Goal: Task Accomplishment & Management: Complete application form

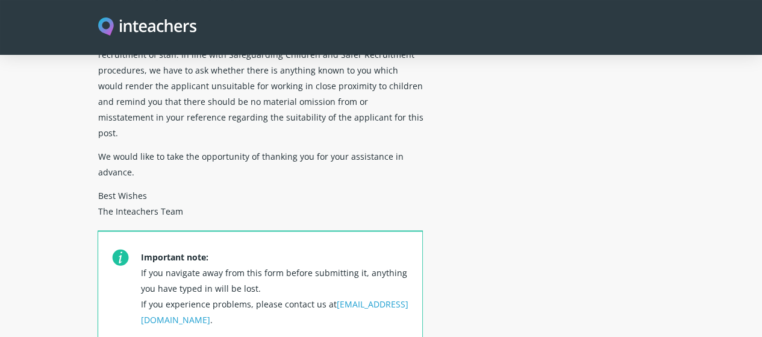
scroll to position [589, 0]
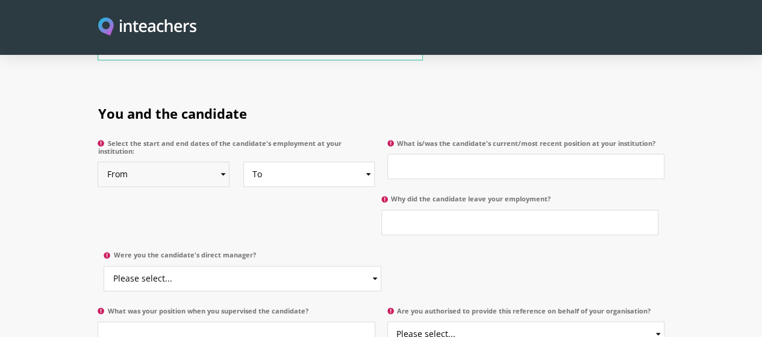
click at [192, 161] on select "From 2025 2024 2023 2022 2021 2020 2019 2018 2017 2016 2015 2014 2013 2012 2011…" at bounding box center [164, 173] width 132 height 25
select select "2020"
click at [98, 161] on select "From 2025 2024 2023 2022 2021 2020 2019 2018 2017 2016 2015 2014 2013 2012 2011…" at bounding box center [164, 173] width 132 height 25
click at [371, 161] on select "To Currently 2025 2024 2023 2022 2021 2020 2019 2018 2017 2016 2015 2014 2013 2…" at bounding box center [309, 173] width 132 height 25
select select
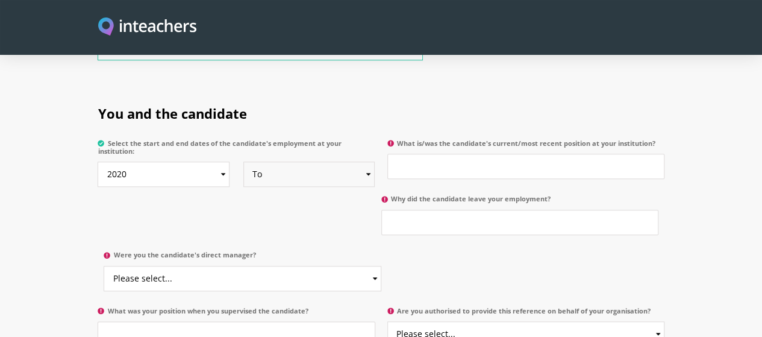
click at [243, 161] on select "To Currently 2025 2024 2023 2022 2021 2020 2019 2018 2017 2016 2015 2014 2013 2…" at bounding box center [309, 173] width 132 height 25
click at [502, 154] on input "What is/was the candidate's current/most recent position at your institution?" at bounding box center [525, 166] width 277 height 25
type input "English Teacher"
click at [381, 210] on input "Why did the candidate leave your employment?" at bounding box center [519, 222] width 277 height 25
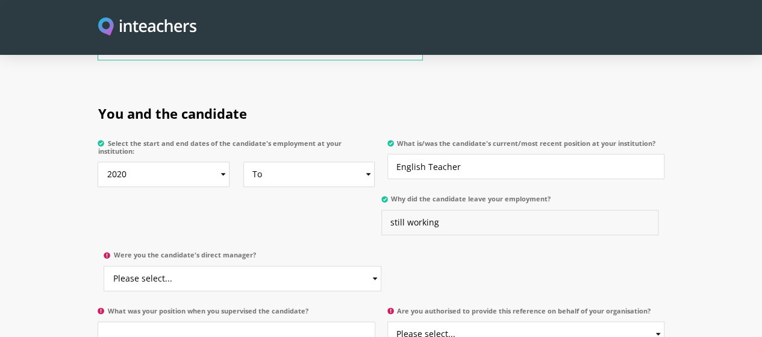
type input "still working"
click at [381, 266] on select "Please select... Yes No" at bounding box center [242, 278] width 277 height 25
select select "Yes"
click at [381, 266] on select "Please select... Yes No" at bounding box center [242, 278] width 277 height 25
click at [234, 321] on input "What was your position when you supervised the candidate?" at bounding box center [236, 333] width 277 height 25
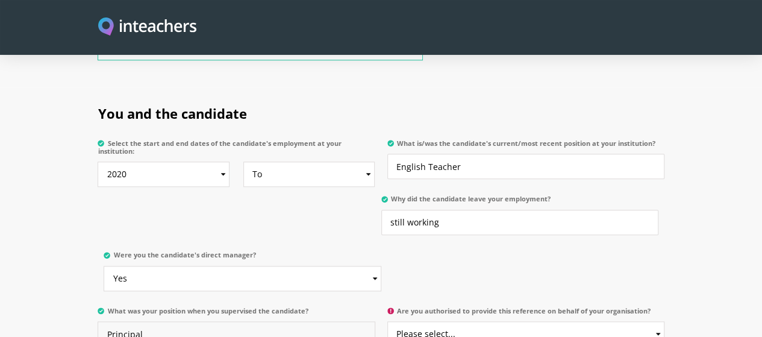
type input "Principal"
click at [664, 321] on select "Please select... Yes No" at bounding box center [525, 333] width 277 height 25
select select "Yes"
click at [388, 321] on select "Please select... Yes No" at bounding box center [525, 333] width 277 height 25
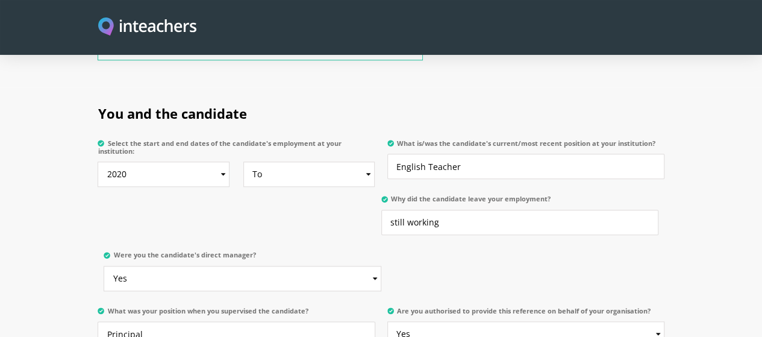
select select "Yes"
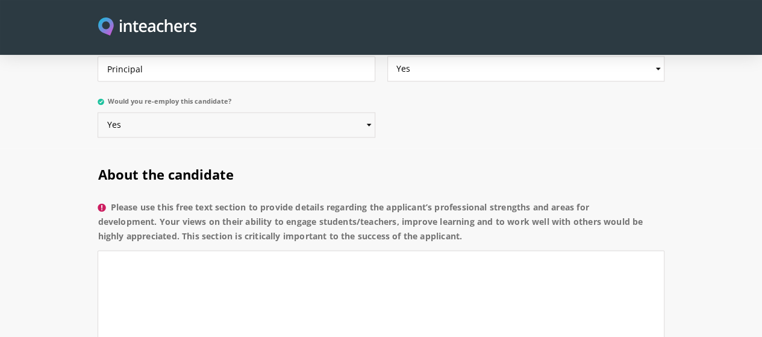
scroll to position [878, 0]
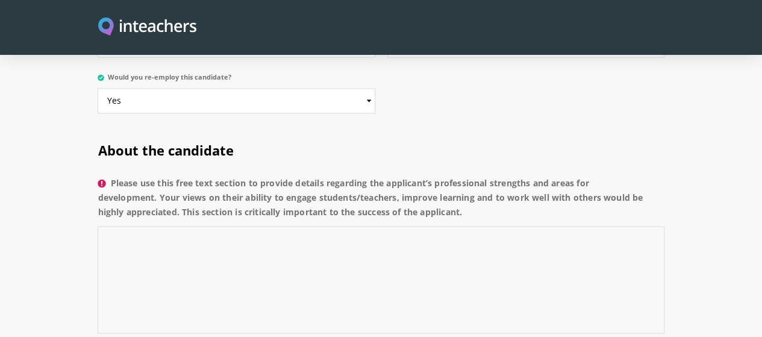
click at [234, 226] on textarea "Please use this free text section to provide details regarding the applicant’s …" at bounding box center [381, 279] width 566 height 107
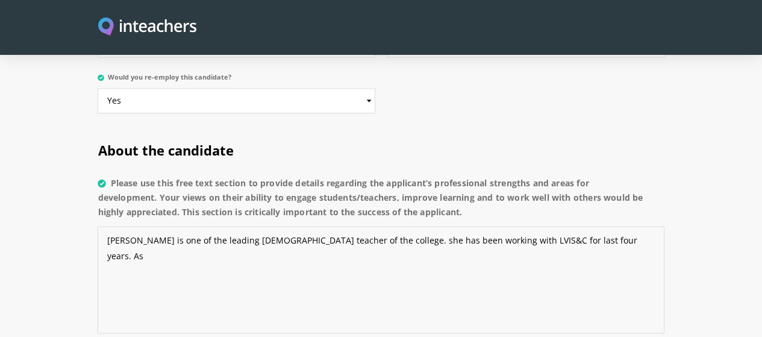
click at [326, 226] on textarea "[PERSON_NAME] is one of the leading [DEMOGRAPHIC_DATA] teacher of the college. …" at bounding box center [381, 279] width 566 height 107
click at [545, 226] on textarea "[PERSON_NAME] is one of the leading [DEMOGRAPHIC_DATA] teacher of the college. …" at bounding box center [381, 279] width 566 height 107
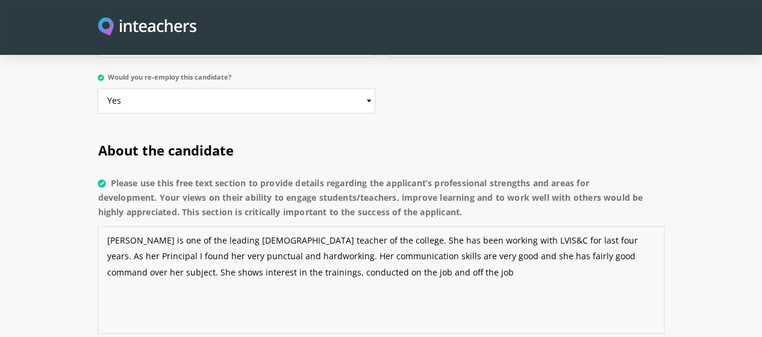
click at [523, 226] on textarea "[PERSON_NAME] is one of the leading [DEMOGRAPHIC_DATA] teacher of the college. …" at bounding box center [381, 279] width 566 height 107
click at [524, 226] on textarea "[PERSON_NAME] is one of the leading [DEMOGRAPHIC_DATA] teacher of the college. …" at bounding box center [381, 279] width 566 height 107
click at [128, 226] on textarea "[PERSON_NAME] is one of the leading [DEMOGRAPHIC_DATA] teacher of the college. …" at bounding box center [381, 279] width 566 height 107
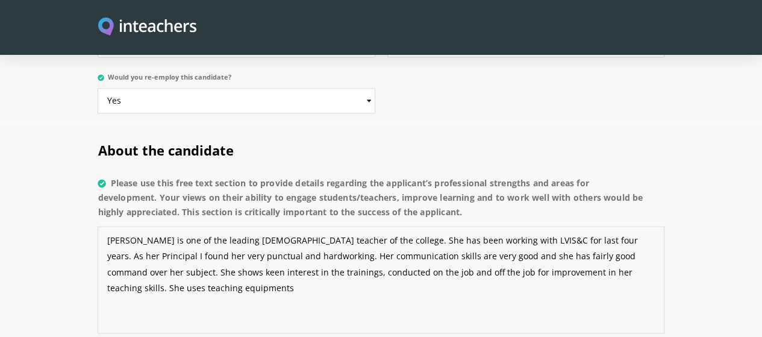
click at [370, 226] on textarea "[PERSON_NAME] is one of the leading [DEMOGRAPHIC_DATA] teacher of the college. …" at bounding box center [381, 279] width 566 height 107
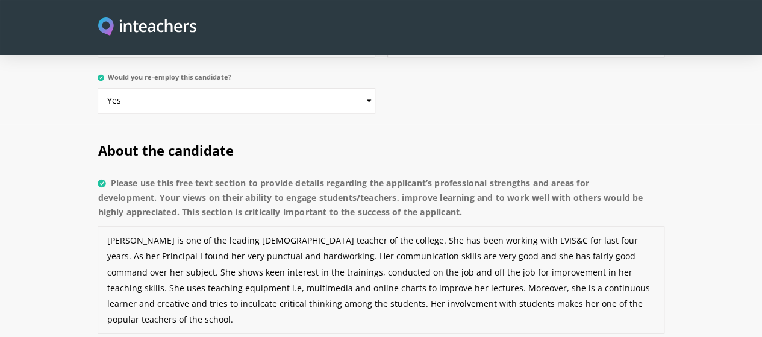
click at [206, 226] on textarea "[PERSON_NAME] is one of the leading [DEMOGRAPHIC_DATA] teacher of the college. …" at bounding box center [381, 279] width 566 height 107
click at [470, 226] on textarea "[PERSON_NAME] [PERSON_NAME] is one of the leading English teacher of the colleg…" at bounding box center [381, 279] width 566 height 107
click at [317, 226] on textarea "[PERSON_NAME] [PERSON_NAME] is one of the leading English teacher of the colleg…" at bounding box center [381, 279] width 566 height 107
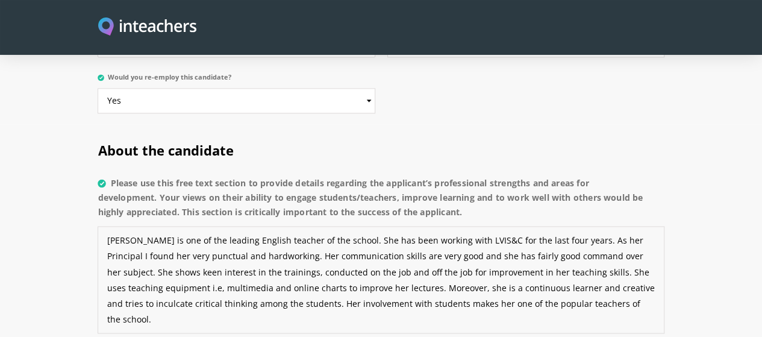
click at [398, 226] on textarea "[PERSON_NAME] is one of the leading English teacher of the school. She has been…" at bounding box center [381, 279] width 566 height 107
click at [142, 226] on textarea "[PERSON_NAME] is one of the leading English teacher of the school. She has been…" at bounding box center [381, 279] width 566 height 107
click at [158, 226] on textarea "[PERSON_NAME] is one of the leading English teacher of the school. She has been…" at bounding box center [381, 279] width 566 height 107
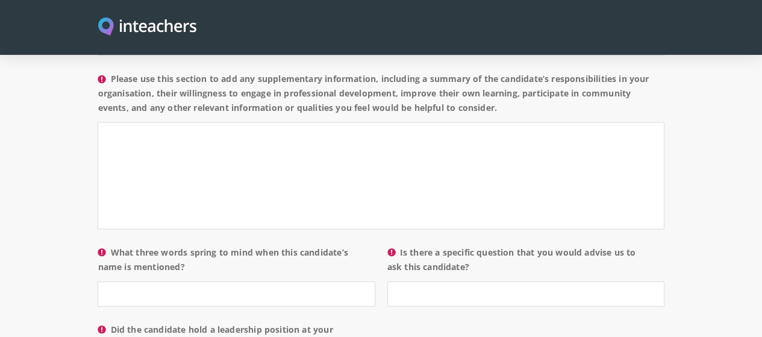
scroll to position [1167, 0]
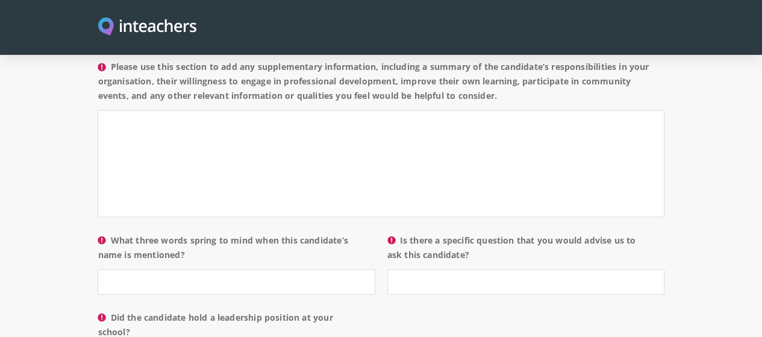
type textarea "[PERSON_NAME] is one of the leading English teacher of the school. She has been…"
click at [209, 269] on input "What three words spring to mind when this candidate’s name is mentioned?" at bounding box center [236, 281] width 277 height 25
type input "H"
type input "Punctual, creative and Adaptive"
click at [510, 269] on input "Is there a specific question that you would advise us to ask this candidate?" at bounding box center [525, 281] width 277 height 25
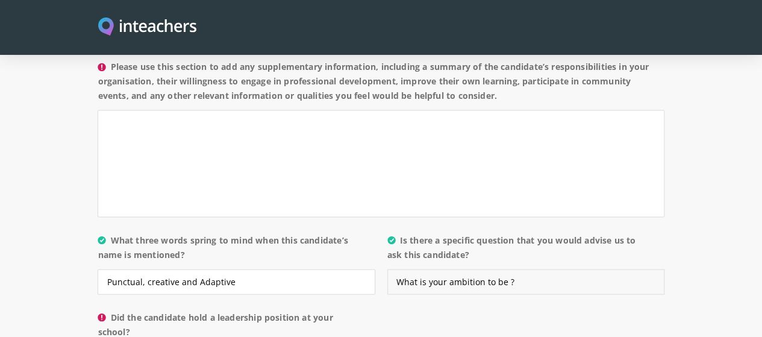
type input "What is your ambition to be ?"
select select "Yes"
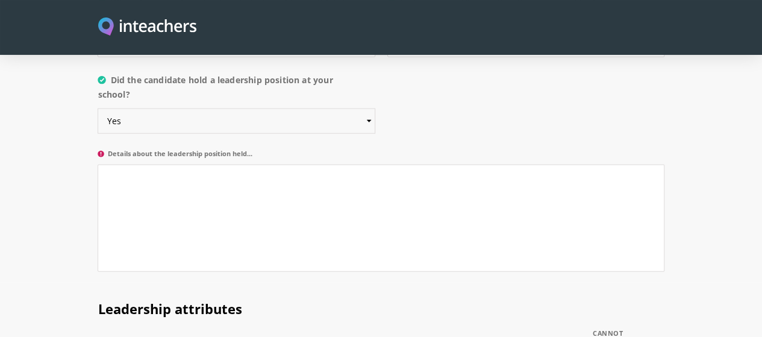
scroll to position [1408, 0]
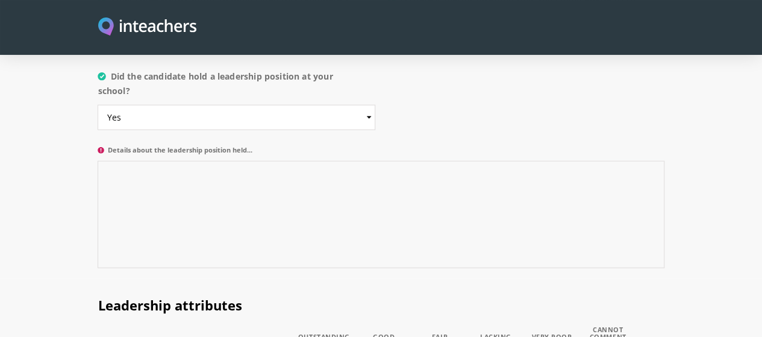
click at [450, 161] on textarea "Details about the leadership position held..." at bounding box center [381, 214] width 566 height 107
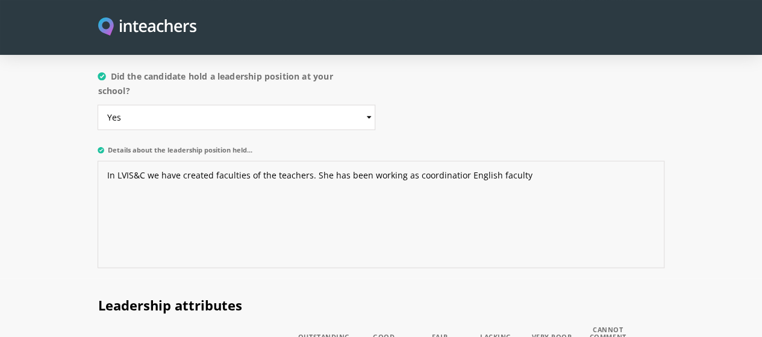
click at [363, 161] on textarea "In LVIS&C we have created faculties of the teachers. She has been working as co…" at bounding box center [381, 214] width 566 height 107
click at [496, 161] on textarea "In LVIS&C we have created faculties of the teachers. She has been working as co…" at bounding box center [381, 214] width 566 height 107
click at [385, 161] on textarea "In LVIS&C we have created faculties of the teachers. She has been working as co…" at bounding box center [381, 214] width 566 height 107
click at [396, 161] on textarea "In LVIS&C we have created faculties of the teachers. She has been working as co…" at bounding box center [381, 214] width 566 height 107
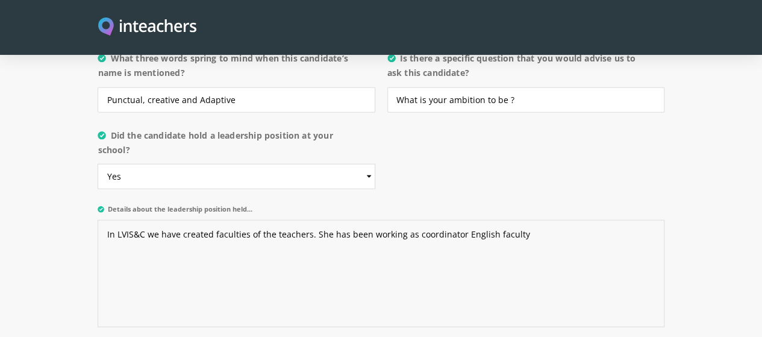
scroll to position [1353, 0]
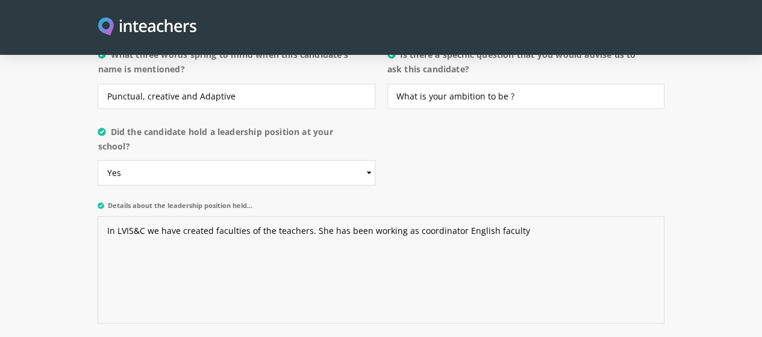
click at [476, 216] on textarea "In LVIS&C we have created faculties of the teachers. She has been working as co…" at bounding box center [381, 269] width 566 height 107
click at [404, 216] on textarea "In LVIS&C we have created faculties of the teachers. She has been working as co…" at bounding box center [381, 269] width 566 height 107
click at [472, 216] on textarea "In LVIS&C we have created faculties of the teachers. She has been working as co…" at bounding box center [381, 269] width 566 height 107
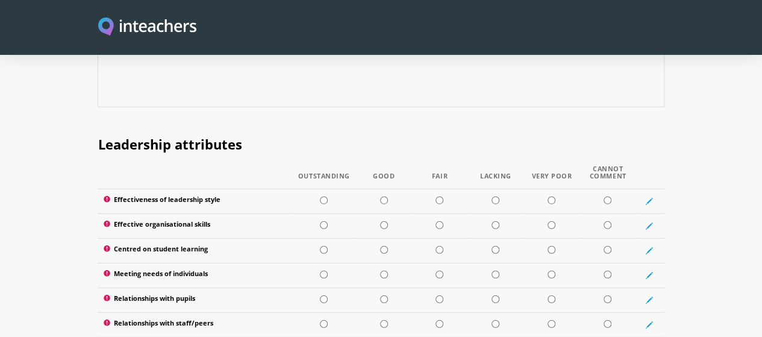
scroll to position [1570, 0]
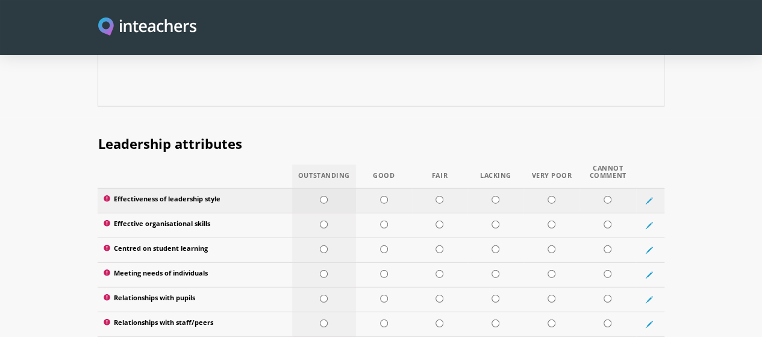
type textarea "In LVIS&C we have created faculties of the teachers. She has been working as co…"
click at [320, 196] on input "radio" at bounding box center [324, 200] width 8 height 8
radio input "true"
click at [380, 220] on input "radio" at bounding box center [384, 224] width 8 height 8
radio input "true"
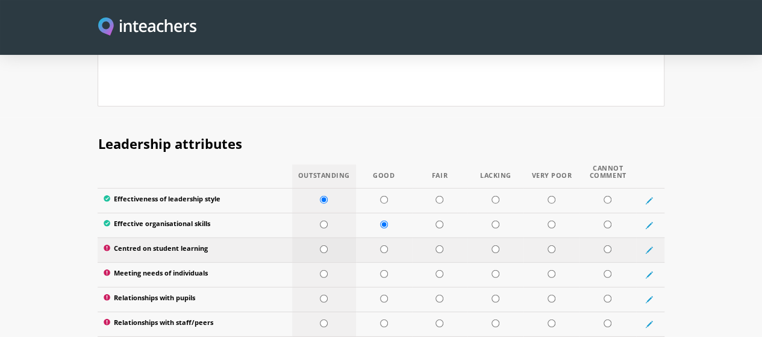
click at [320, 245] on input "radio" at bounding box center [324, 249] width 8 height 8
radio input "true"
click at [320, 270] on input "radio" at bounding box center [324, 274] width 8 height 8
radio input "true"
click at [320, 295] on input "radio" at bounding box center [324, 299] width 8 height 8
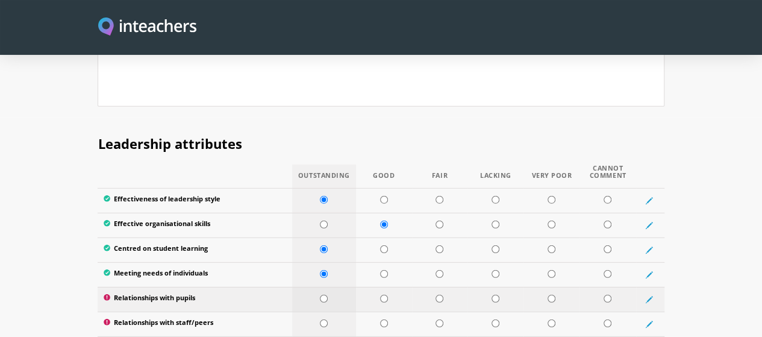
radio input "true"
click at [382, 319] on input "radio" at bounding box center [384, 323] width 8 height 8
radio input "true"
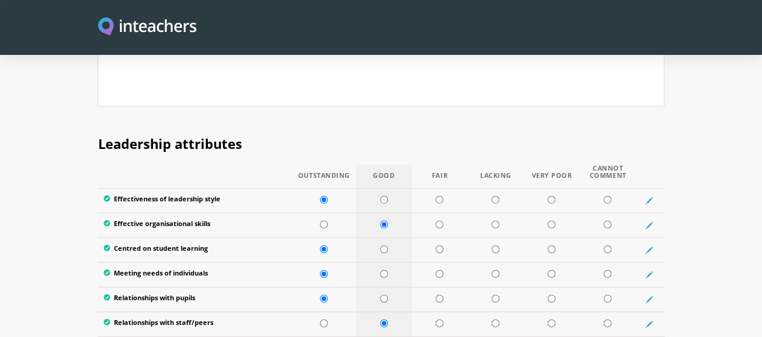
radio input "true"
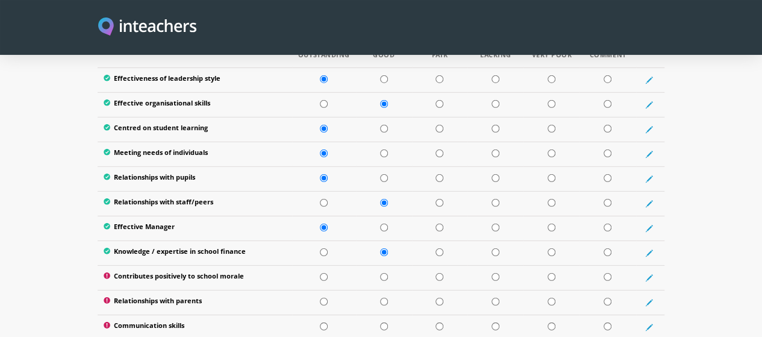
scroll to position [1690, 0]
click at [320, 273] on input "radio" at bounding box center [324, 277] width 8 height 8
radio input "true"
click at [320, 298] on input "radio" at bounding box center [324, 302] width 8 height 8
radio input "true"
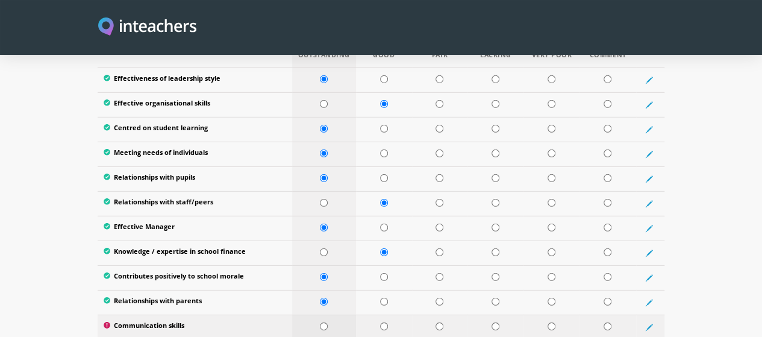
click at [320, 322] on input "radio" at bounding box center [324, 326] width 8 height 8
radio input "true"
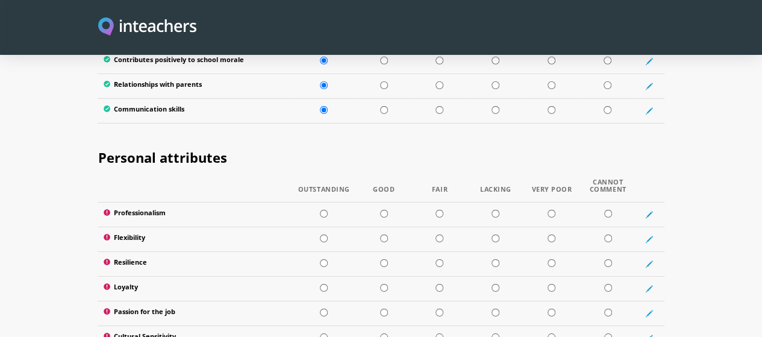
scroll to position [1907, 0]
click at [320, 209] on input "radio" at bounding box center [324, 213] width 8 height 8
radio input "true"
click at [320, 234] on input "radio" at bounding box center [324, 238] width 8 height 8
radio input "true"
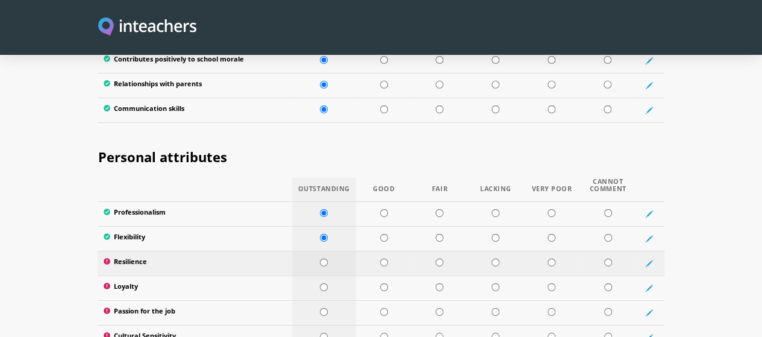
click at [320, 258] on input "radio" at bounding box center [324, 262] width 8 height 8
radio input "true"
click at [320, 283] on input "radio" at bounding box center [324, 287] width 8 height 8
radio input "true"
click at [320, 308] on input "radio" at bounding box center [324, 312] width 8 height 8
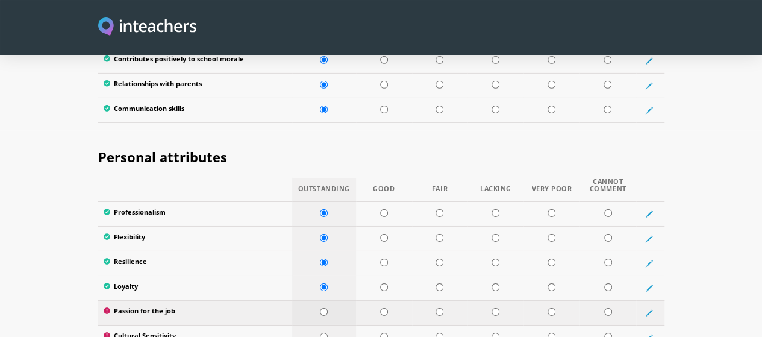
radio input "true"
click at [381, 332] on input "radio" at bounding box center [384, 336] width 8 height 8
radio input "true"
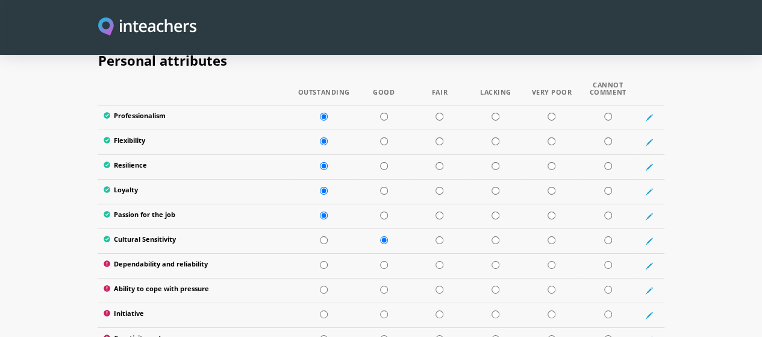
scroll to position [2027, 0]
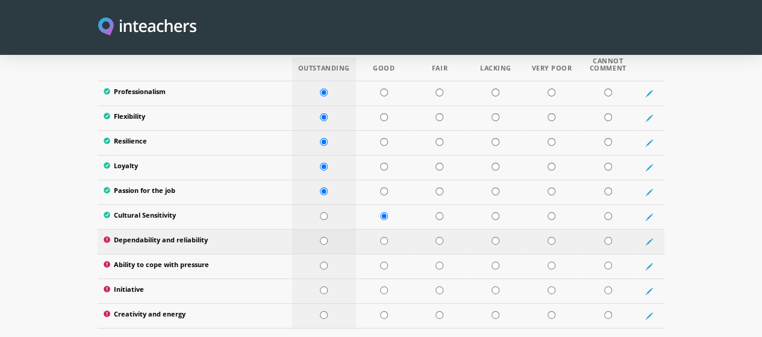
click at [320, 237] on input "radio" at bounding box center [324, 241] width 8 height 8
radio input "true"
click at [320, 261] on input "radio" at bounding box center [324, 265] width 8 height 8
radio input "true"
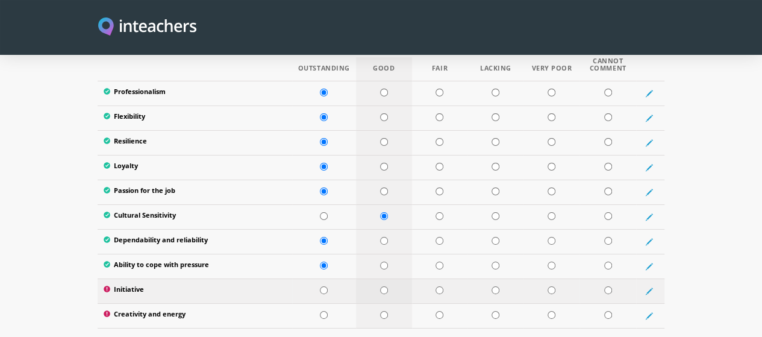
click at [380, 286] on input "radio" at bounding box center [384, 290] width 8 height 8
radio input "true"
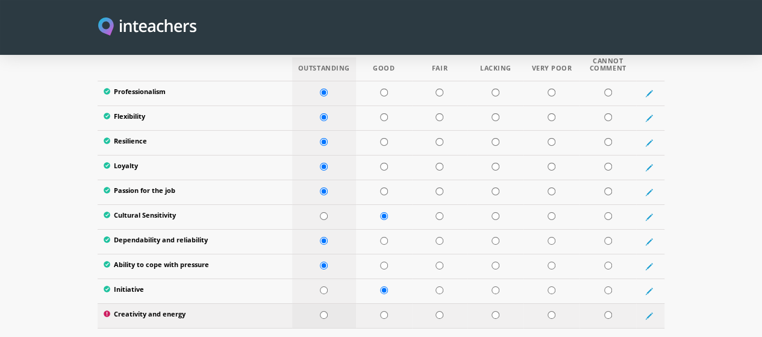
click at [320, 311] on input "radio" at bounding box center [324, 315] width 8 height 8
radio input "true"
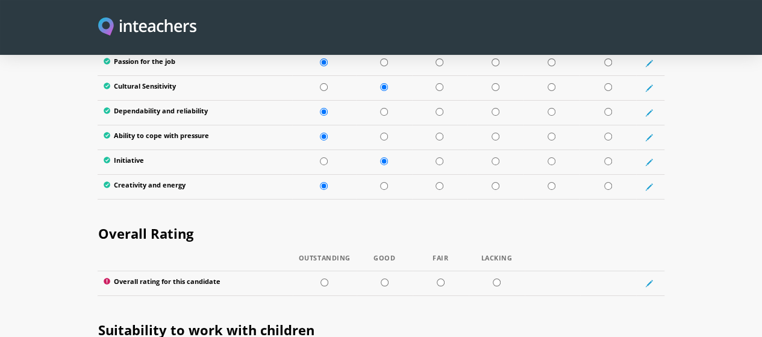
scroll to position [2172, 0]
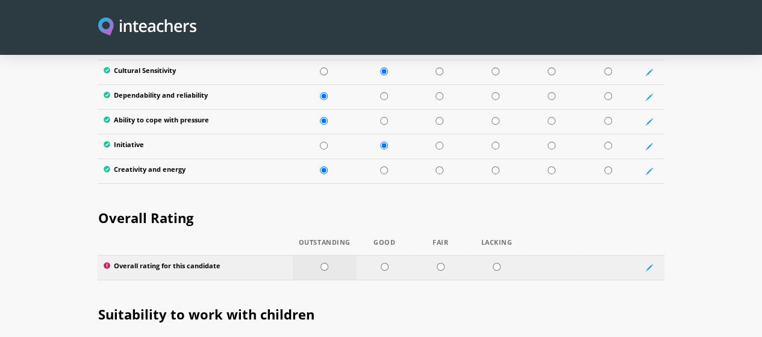
click at [320, 263] on input "radio" at bounding box center [324, 267] width 8 height 8
radio input "true"
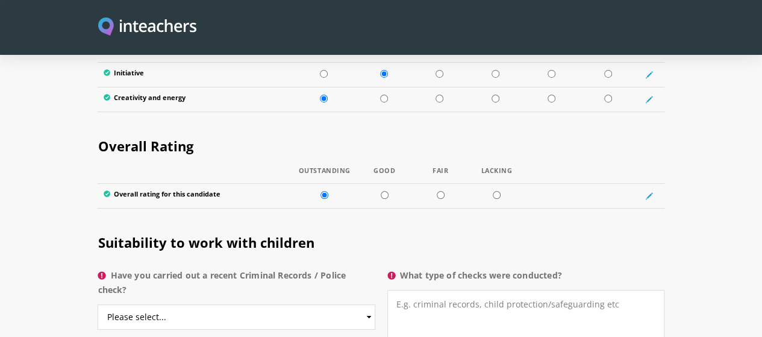
scroll to position [2244, 0]
click at [368, 304] on select "Please select... Yes No Do not know" at bounding box center [236, 316] width 277 height 25
select select "Do not know"
click at [98, 304] on select "Please select... Yes No Do not know" at bounding box center [236, 316] width 277 height 25
click at [636, 289] on textarea "What type of checks were conducted?" at bounding box center [525, 327] width 277 height 76
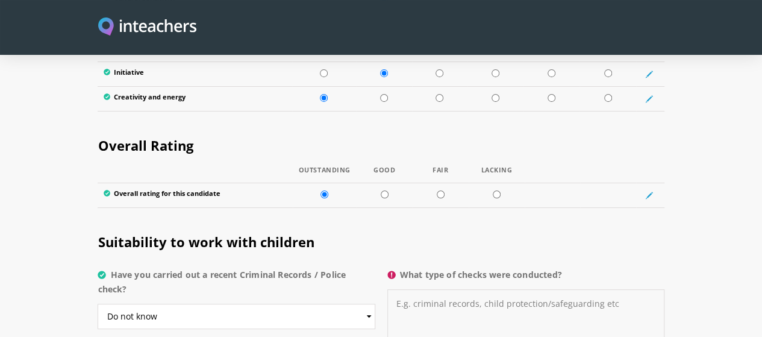
click at [636, 289] on textarea "What type of checks were conducted?" at bounding box center [525, 327] width 277 height 76
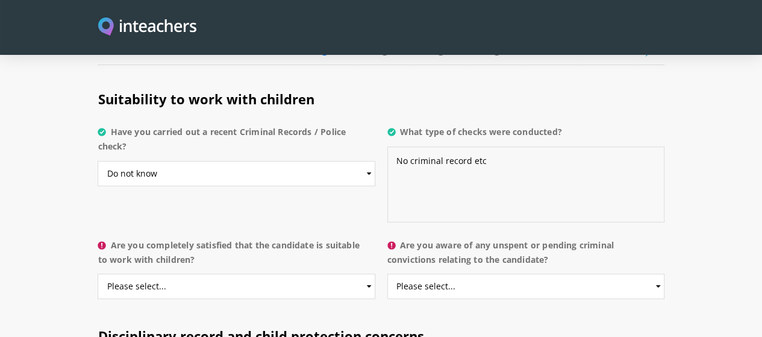
scroll to position [2389, 0]
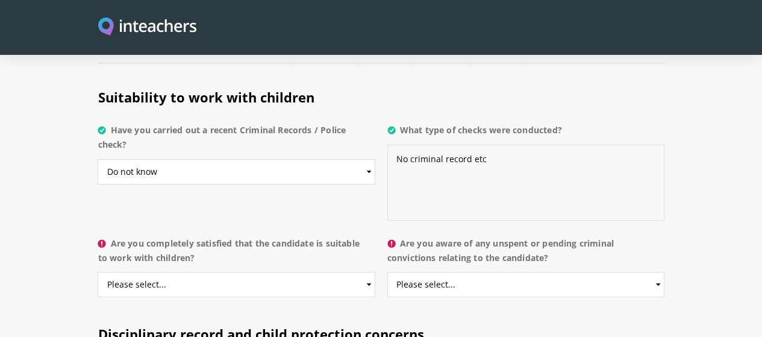
type textarea "No criminal record etc"
click at [367, 272] on select "Please select... Yes No Do not know" at bounding box center [236, 284] width 277 height 25
select select "Yes"
click at [98, 272] on select "Please select... Yes No Do not know" at bounding box center [236, 284] width 277 height 25
click at [664, 272] on select "Please select... Yes No Do not know" at bounding box center [525, 284] width 277 height 25
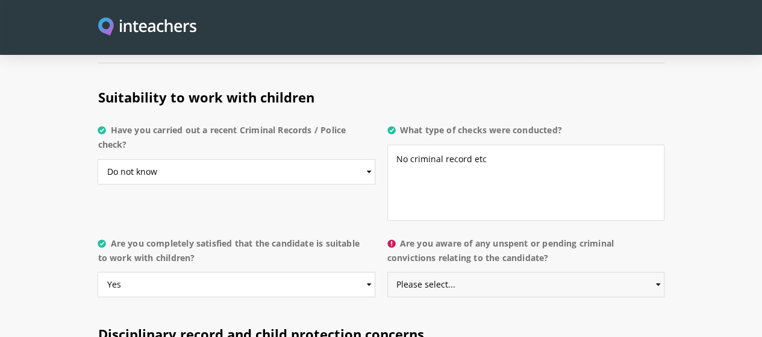
select select "No"
click at [388, 272] on select "Please select... Yes No Do not know" at bounding box center [525, 284] width 277 height 25
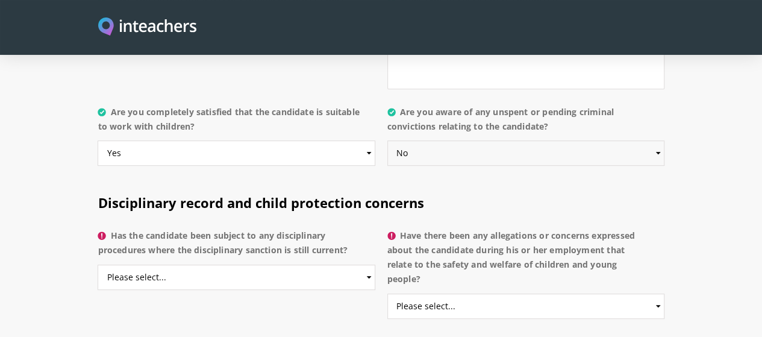
scroll to position [2533, 0]
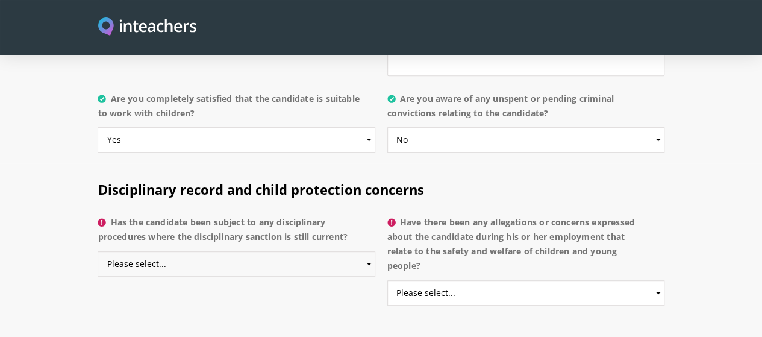
click at [367, 251] on select "Please select... Yes No Do not know" at bounding box center [236, 263] width 277 height 25
select select "No"
click at [98, 251] on select "Please select... Yes No Do not know" at bounding box center [236, 263] width 277 height 25
click at [664, 280] on select "Please select... Yes No Do not know" at bounding box center [525, 292] width 277 height 25
select select "No"
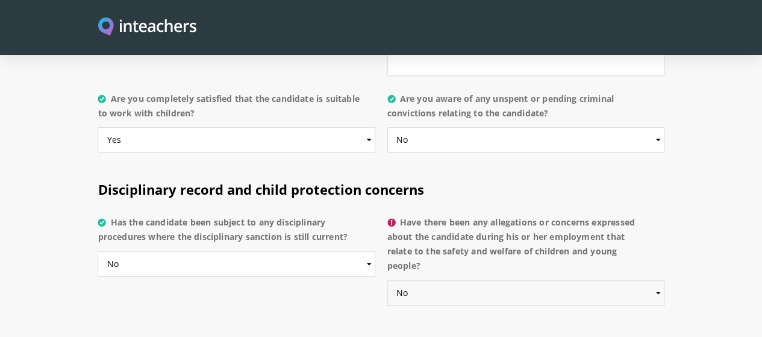
click at [388, 280] on select "Please select... Yes No Do not know" at bounding box center [525, 292] width 277 height 25
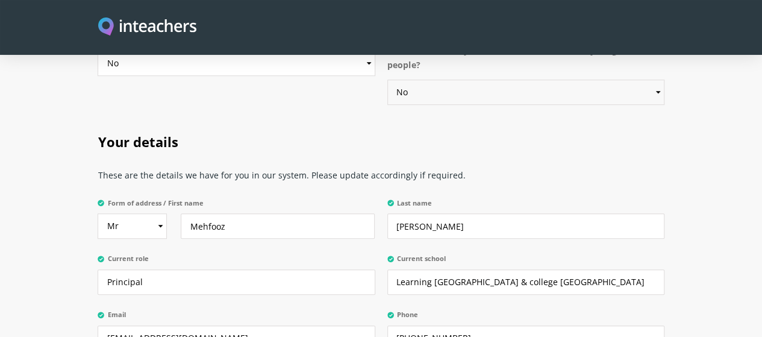
scroll to position [2734, 0]
click at [118, 213] on select "Select Mr Mrs Miss Ms Dr [PERSON_NAME]" at bounding box center [132, 225] width 69 height 25
select select "Dr"
click at [98, 213] on select "Select Mr Mrs Miss Ms Dr [PERSON_NAME]" at bounding box center [132, 225] width 69 height 25
click at [181, 213] on input "Mehfooz" at bounding box center [278, 225] width 194 height 25
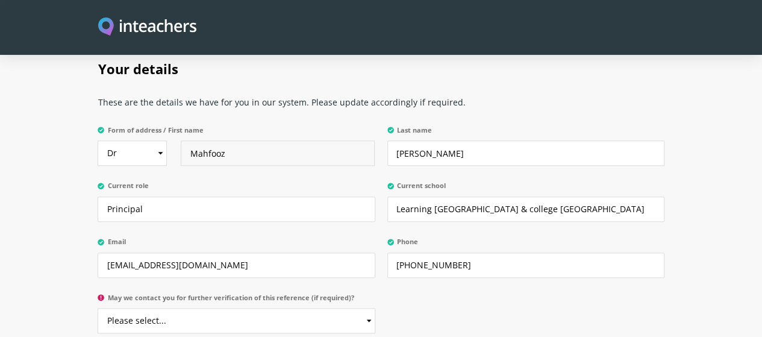
scroll to position [2831, 0]
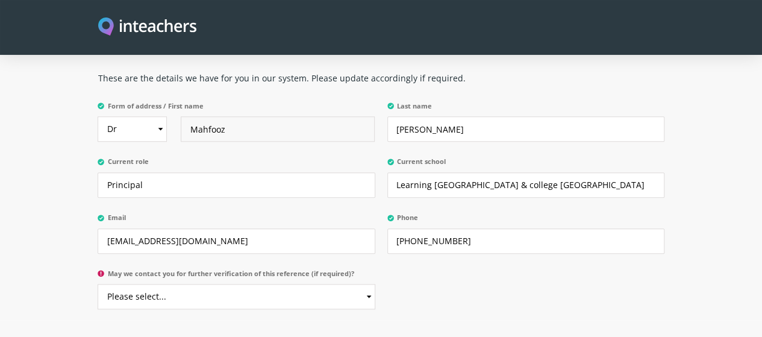
type input "Mahfooz"
click at [367, 284] on select "Please select... Yes No" at bounding box center [236, 296] width 277 height 25
select select "Yes"
click at [98, 284] on select "Please select... Yes No" at bounding box center [236, 296] width 277 height 25
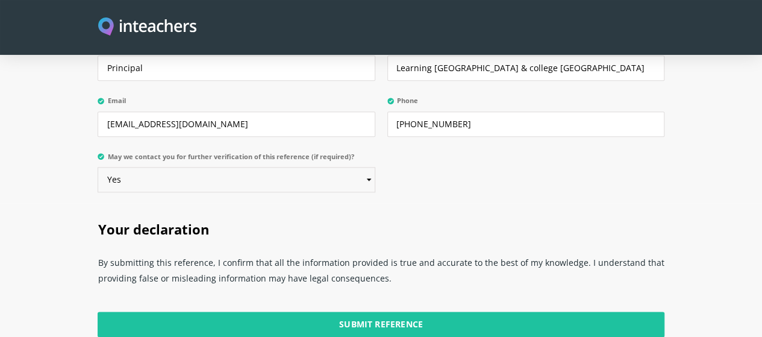
scroll to position [2951, 0]
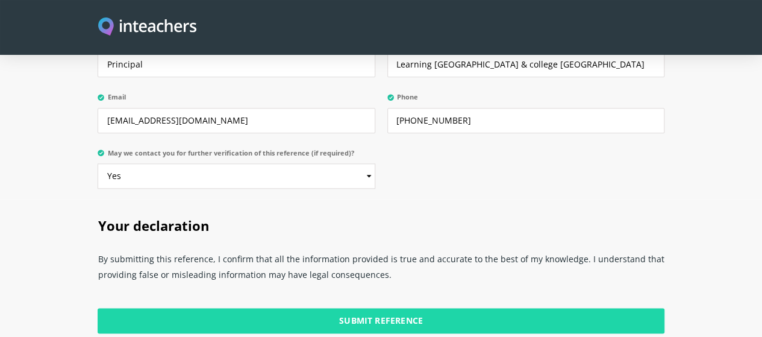
click at [395, 308] on input "Submit Reference" at bounding box center [381, 320] width 566 height 25
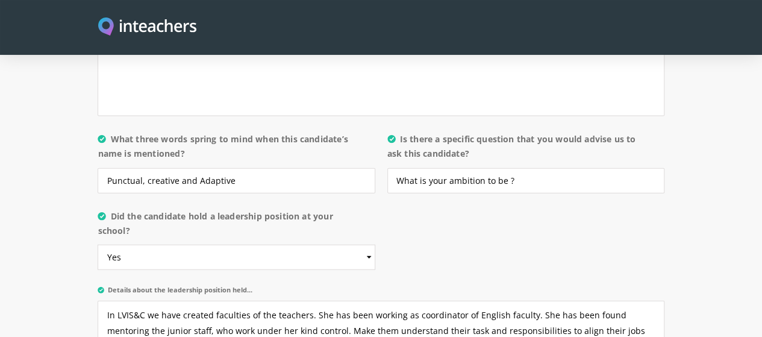
scroll to position [1273, 0]
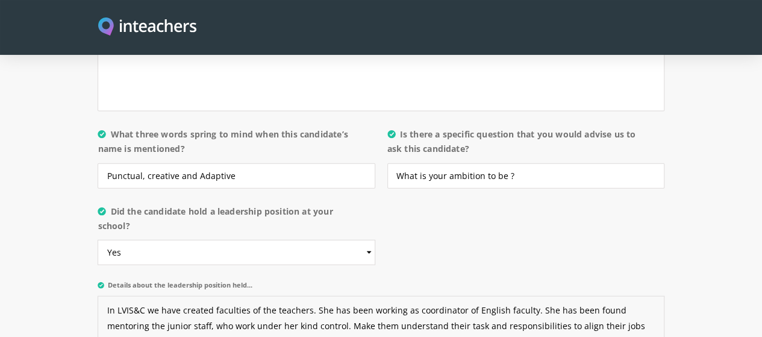
drag, startPoint x: 49, startPoint y: 234, endPoint x: 305, endPoint y: 291, distance: 261.6
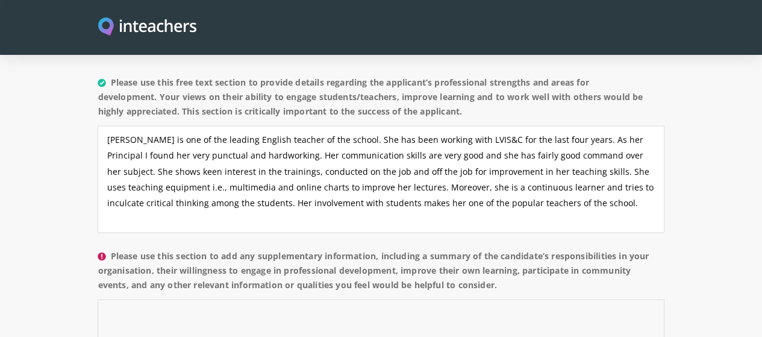
paste textarea "In LVIS&C we have created faculties of the teachers. She has been working as co…"
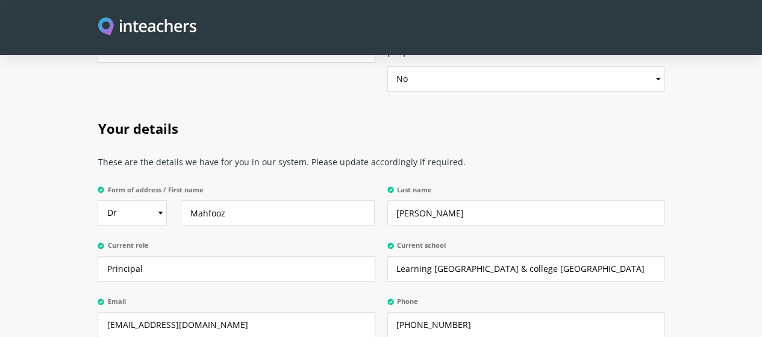
scroll to position [3042, 0]
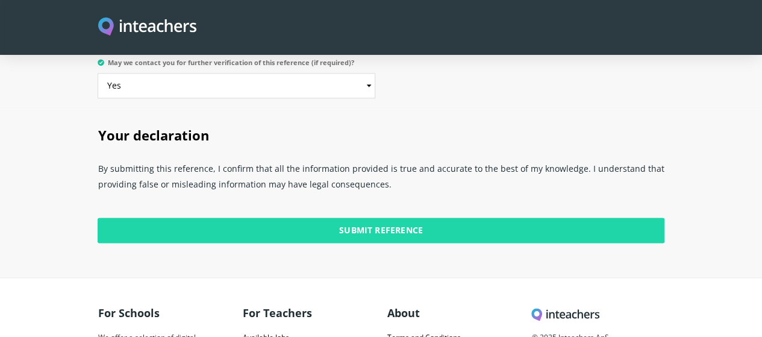
type textarea "In LVIS&C we have created faculties of the teachers. She has been working as co…"
click at [387, 217] on input "Submit Reference" at bounding box center [381, 229] width 566 height 25
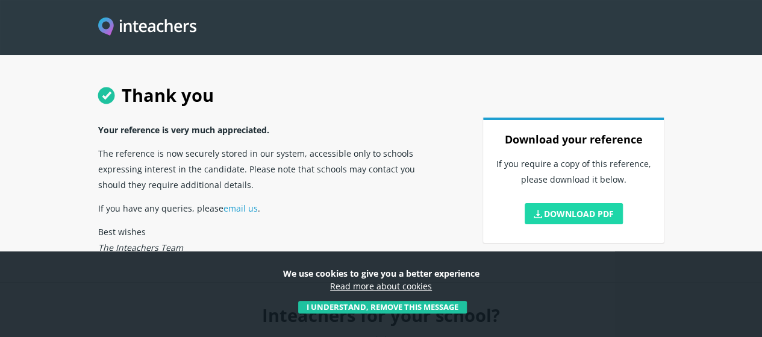
click at [615, 224] on link "Download PDF" at bounding box center [574, 213] width 99 height 21
